Goal: Check status

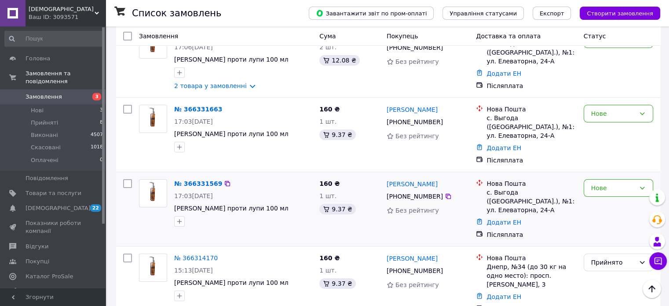
scroll to position [29, 0]
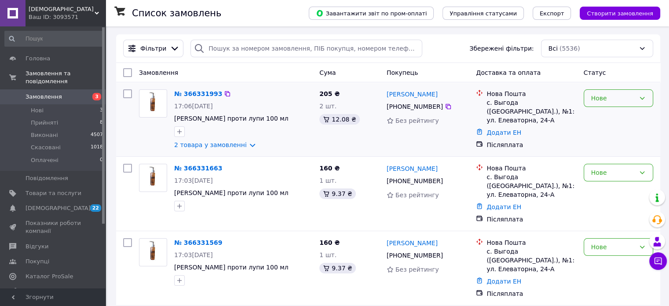
click at [641, 97] on icon at bounding box center [642, 98] width 5 height 3
click at [612, 107] on li "Прийнято" at bounding box center [618, 110] width 69 height 16
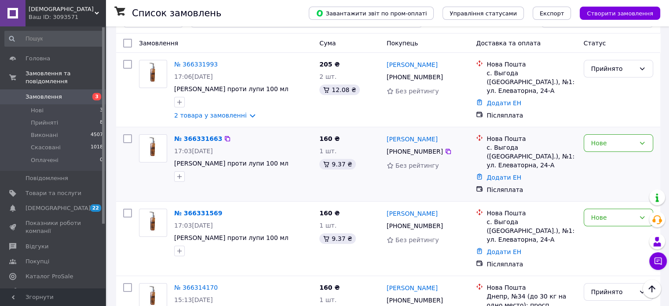
scroll to position [88, 0]
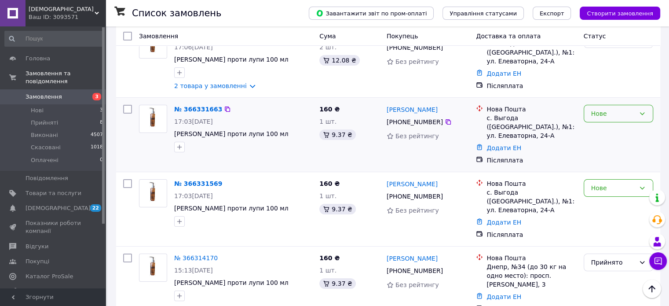
click at [646, 106] on div "Нове" at bounding box center [619, 114] width 70 height 18
click at [617, 126] on li "Прийнято" at bounding box center [618, 126] width 69 height 16
click at [643, 184] on icon at bounding box center [642, 187] width 7 height 7
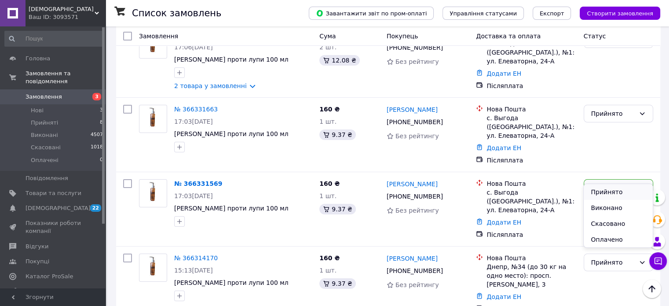
click at [618, 192] on li "Прийнято" at bounding box center [618, 192] width 69 height 16
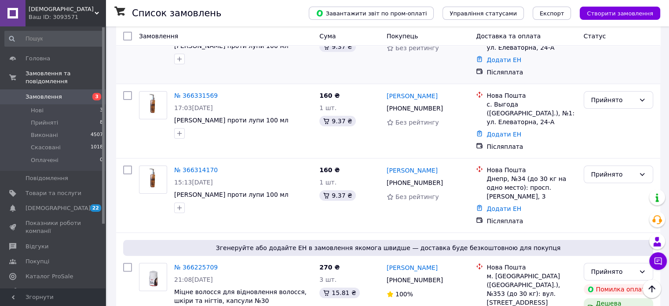
scroll to position [0, 0]
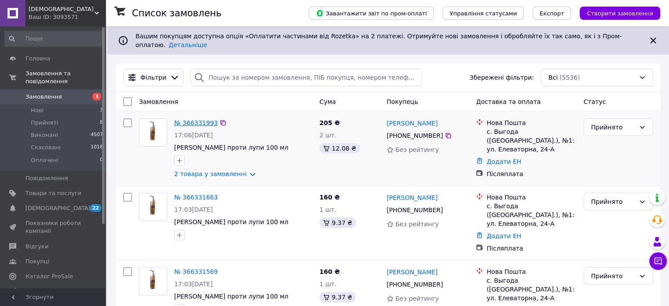
click at [195, 119] on link "№ 366331993" at bounding box center [196, 122] width 44 height 7
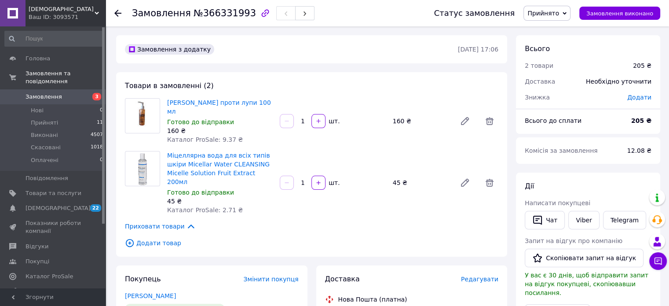
click at [116, 13] on use at bounding box center [117, 13] width 7 height 7
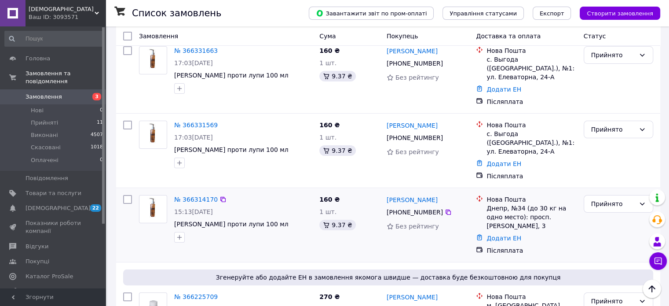
scroll to position [176, 0]
